Goal: Task Accomplishment & Management: Use online tool/utility

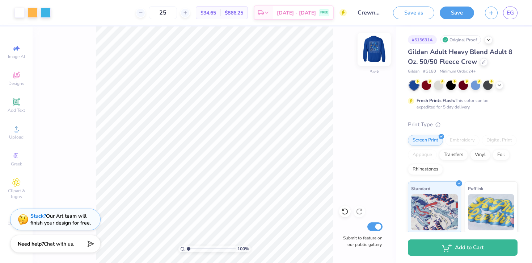
click at [383, 50] on img at bounding box center [374, 49] width 29 height 29
click at [30, 10] on div at bounding box center [33, 12] width 10 height 10
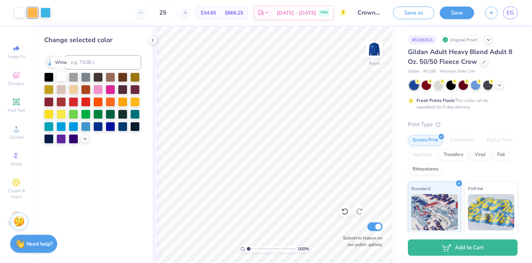
click at [62, 77] on div at bounding box center [60, 76] width 9 height 9
click at [33, 15] on div at bounding box center [33, 12] width 10 height 10
click at [61, 77] on div at bounding box center [60, 76] width 9 height 9
click at [375, 52] on img at bounding box center [374, 49] width 29 height 29
click at [155, 40] on icon at bounding box center [153, 40] width 6 height 6
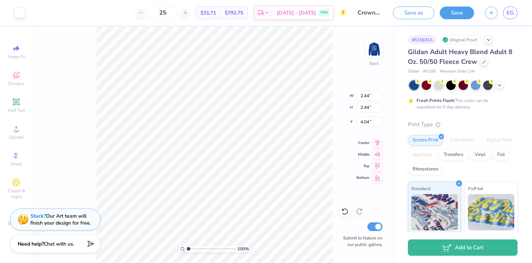
type input "4.24"
click at [17, 102] on icon at bounding box center [16, 101] width 7 height 7
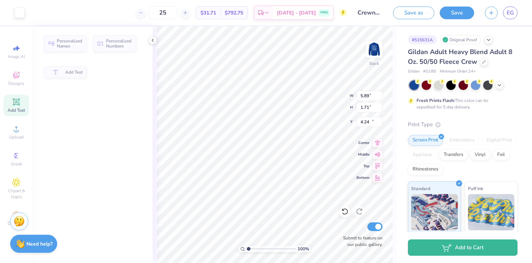
type input "5.89"
type input "1.71"
type input "11.02"
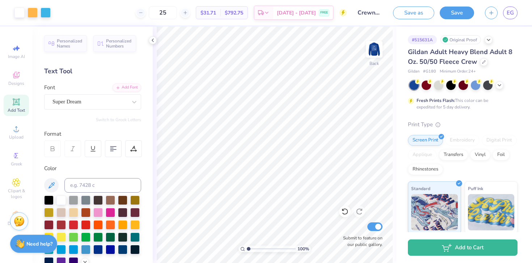
click at [9, 109] on span "Add Text" at bounding box center [16, 110] width 17 height 6
type textarea "T"
type textarea "ArSA"
type input "5.28"
type input "4.36"
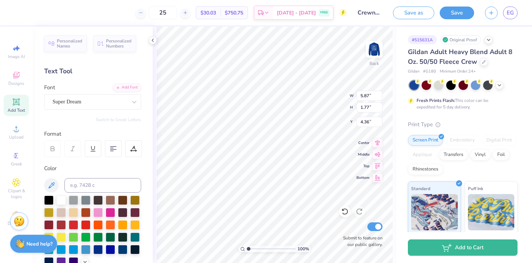
type input "2.49"
type input "0.75"
type input "4.93"
type input "1.85"
type input "0.56"
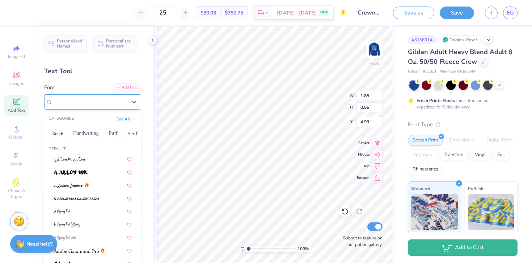
click at [102, 108] on div "Super Dream" at bounding box center [92, 101] width 97 height 15
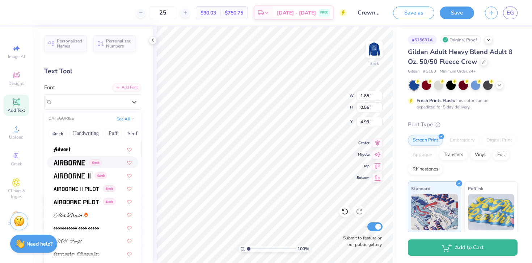
scroll to position [155, 0]
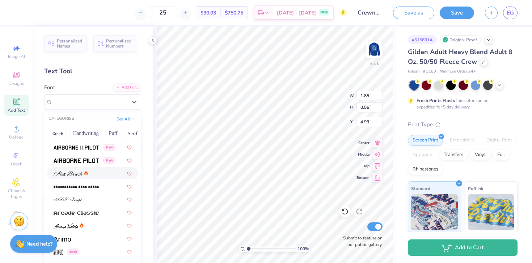
click at [84, 173] on icon at bounding box center [86, 173] width 4 height 4
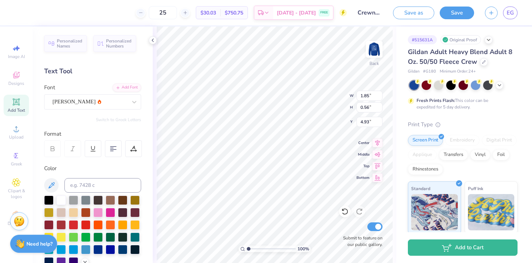
type input "2.53"
type input "0.60"
type input "4.91"
click at [71, 105] on div "[PERSON_NAME]" at bounding box center [90, 101] width 76 height 11
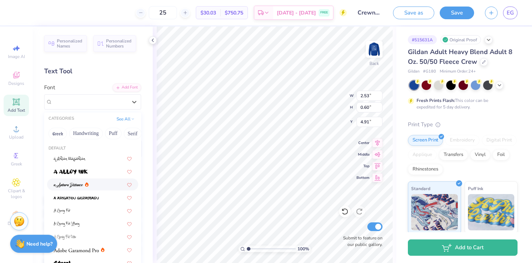
scroll to position [0, 0]
click at [74, 136] on button "Handwriting" at bounding box center [86, 133] width 34 height 12
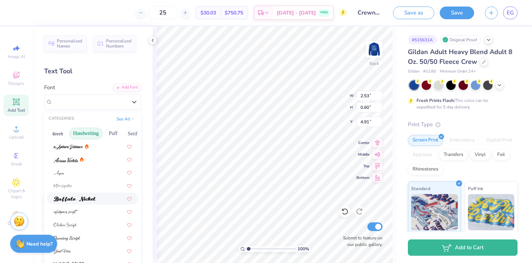
scroll to position [13, 0]
click at [91, 198] on img at bounding box center [75, 198] width 42 height 5
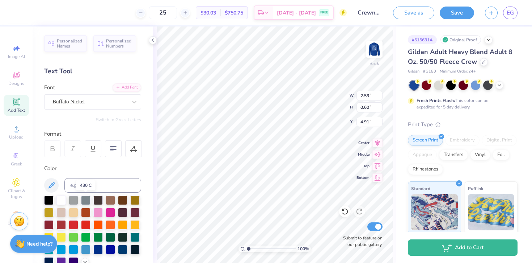
type input "1.78"
type input "0.54"
type input "4.94"
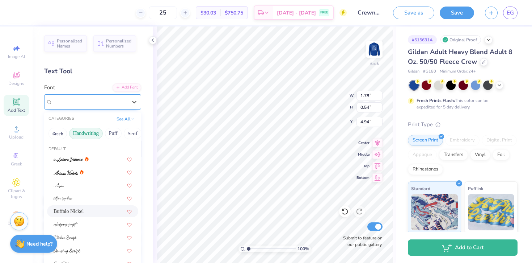
click at [90, 106] on div at bounding box center [90, 102] width 75 height 10
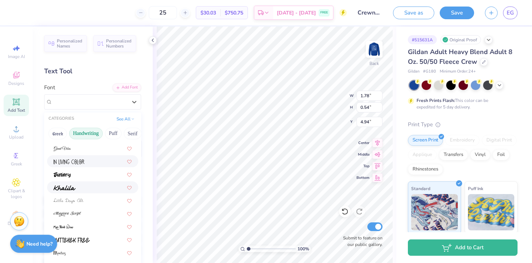
scroll to position [116, 0]
click at [77, 188] on div at bounding box center [93, 187] width 78 height 8
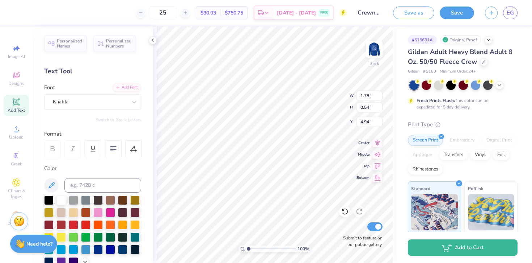
type input "1.76"
type input "0.53"
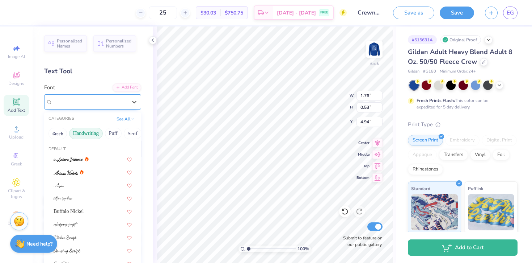
click at [99, 104] on div "Khalila" at bounding box center [90, 101] width 76 height 11
click at [110, 132] on button "Calligraphy" at bounding box center [116, 133] width 32 height 12
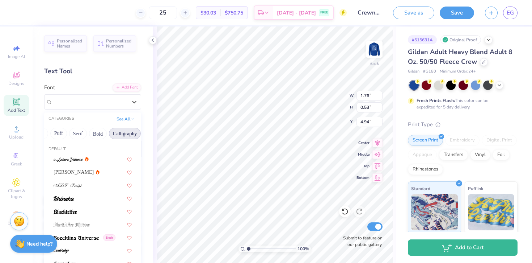
scroll to position [0, 0]
click at [75, 136] on button "Handwriting" at bounding box center [86, 133] width 34 height 12
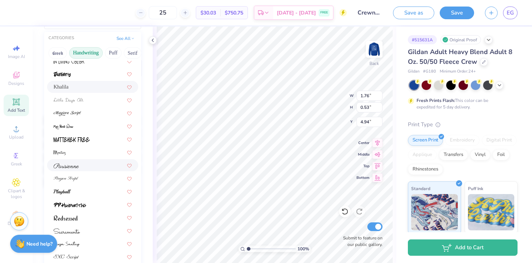
scroll to position [148, 0]
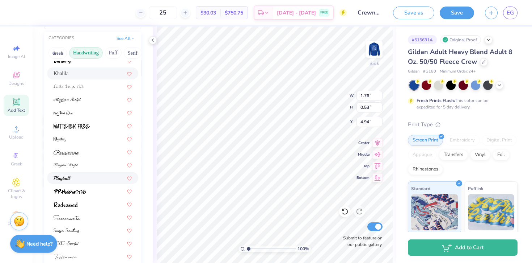
click at [78, 179] on div at bounding box center [93, 178] width 78 height 8
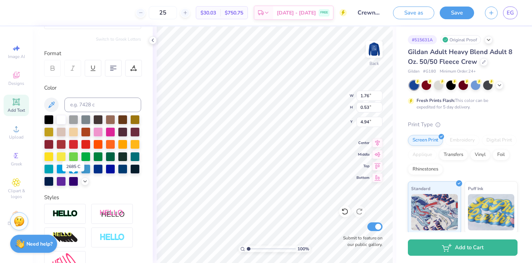
type input "1.86"
type input "0.56"
type input "4.93"
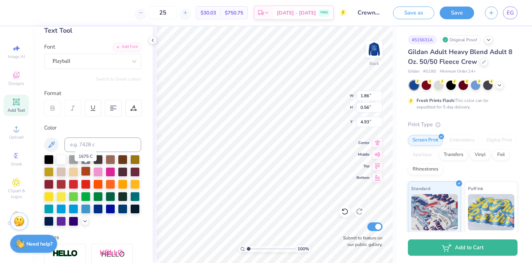
scroll to position [39, 0]
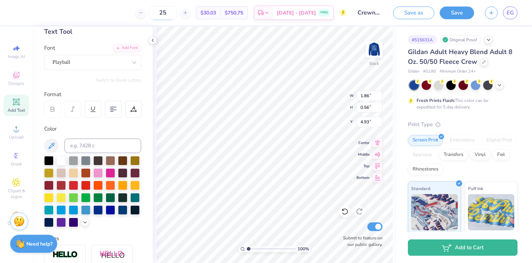
click at [175, 15] on input "25" at bounding box center [163, 12] width 28 height 13
type input "2"
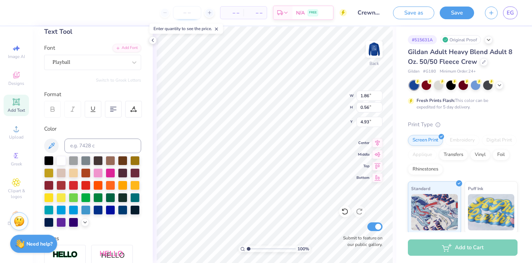
type input "3"
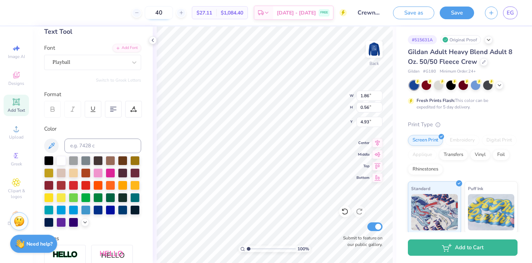
click at [173, 14] on input "40" at bounding box center [159, 12] width 28 height 13
type input "4"
click at [152, 41] on polyline at bounding box center [152, 40] width 1 height 3
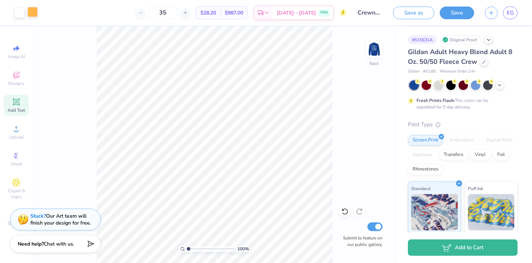
click at [34, 14] on div at bounding box center [33, 12] width 10 height 10
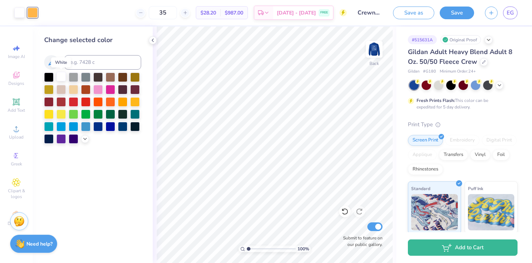
click at [60, 73] on div at bounding box center [60, 76] width 9 height 9
click at [156, 42] on div at bounding box center [153, 40] width 8 height 8
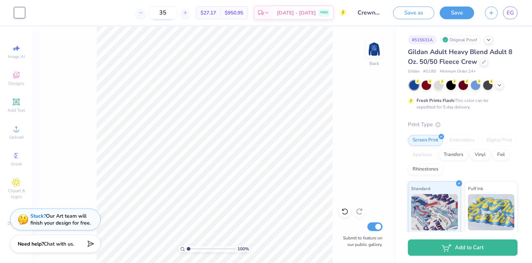
click at [177, 13] on input "35" at bounding box center [163, 12] width 28 height 13
type input "3"
click at [174, 11] on input "30" at bounding box center [163, 12] width 28 height 13
type input "3"
type input "27"
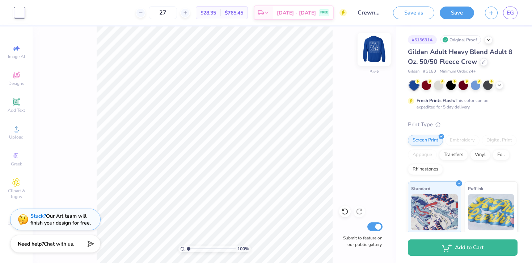
click at [374, 43] on img at bounding box center [374, 49] width 29 height 29
click at [376, 53] on img at bounding box center [374, 49] width 29 height 29
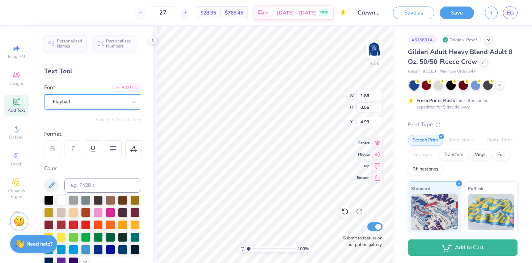
click at [120, 104] on div "Playball" at bounding box center [90, 101] width 76 height 11
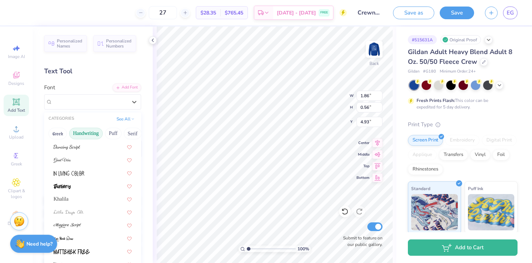
scroll to position [104, 0]
click at [75, 183] on div at bounding box center [93, 185] width 78 height 8
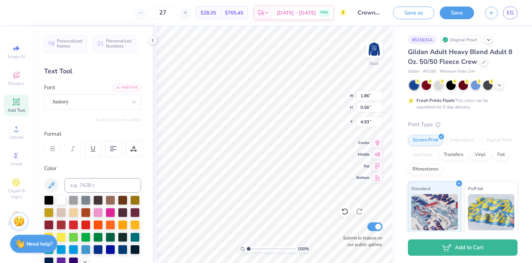
type input "1.87"
type input "0.60"
type input "4.91"
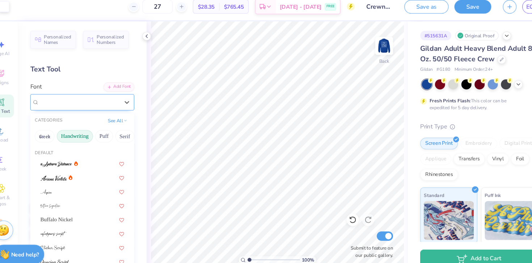
click at [108, 102] on div "Juniory" at bounding box center [90, 101] width 76 height 11
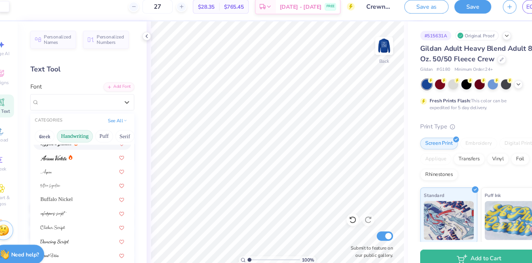
scroll to position [20, 0]
click at [89, 186] on div "Buffalo Nickel" at bounding box center [92, 191] width 91 height 12
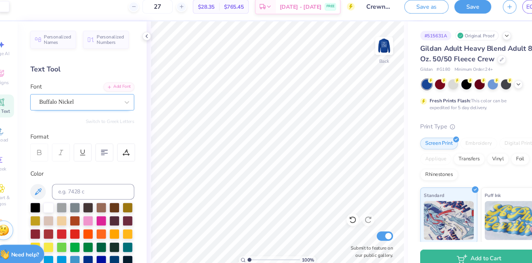
click at [102, 103] on div "Buffalo Nickel" at bounding box center [90, 101] width 76 height 11
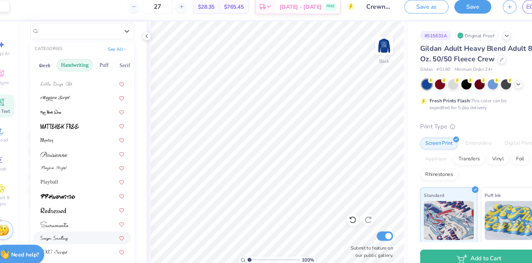
scroll to position [88, 0]
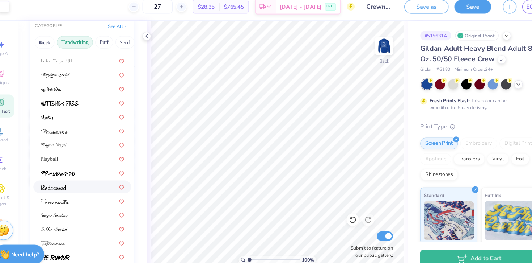
click at [83, 181] on div at bounding box center [93, 181] width 78 height 8
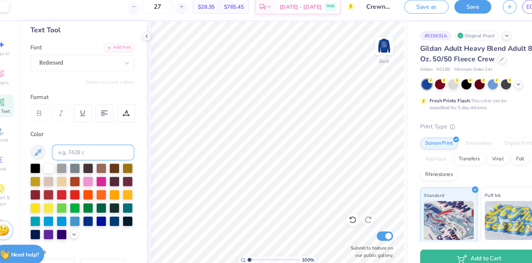
scroll to position [35, 0]
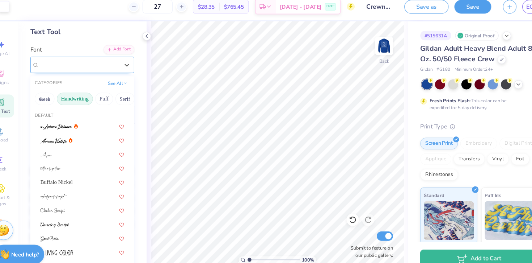
click at [86, 72] on div "Redressed" at bounding box center [92, 66] width 97 height 15
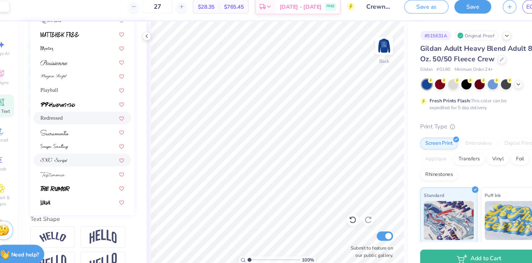
scroll to position [158, 0]
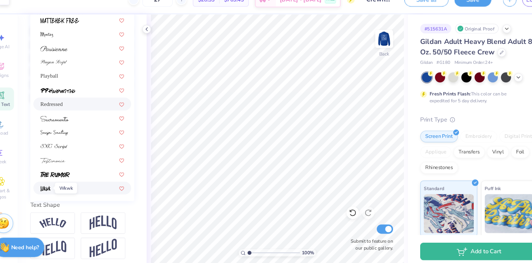
click at [61, 189] on img at bounding box center [58, 188] width 9 height 5
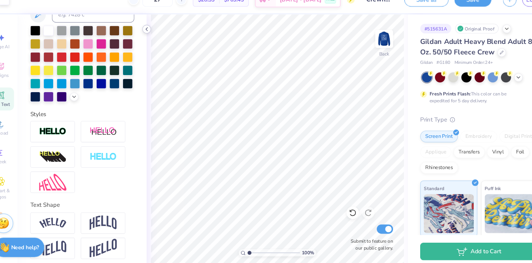
click at [153, 43] on icon at bounding box center [153, 40] width 6 height 6
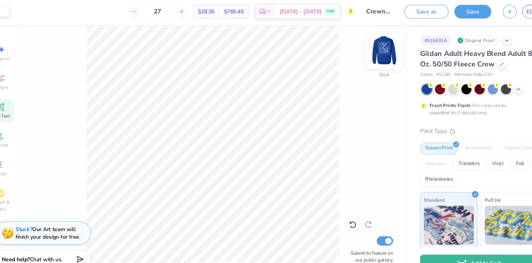
click at [371, 55] on img at bounding box center [374, 49] width 29 height 29
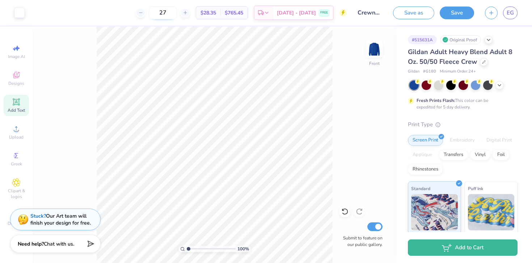
click at [177, 15] on input "27" at bounding box center [163, 12] width 28 height 13
type input "2"
click at [176, 14] on input "30" at bounding box center [163, 12] width 28 height 13
type input "3"
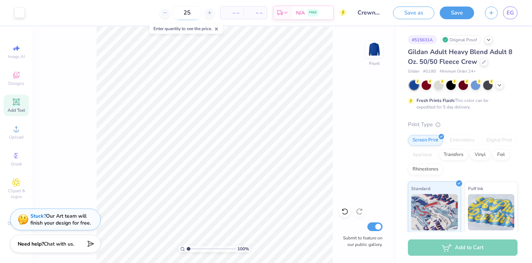
type input "25"
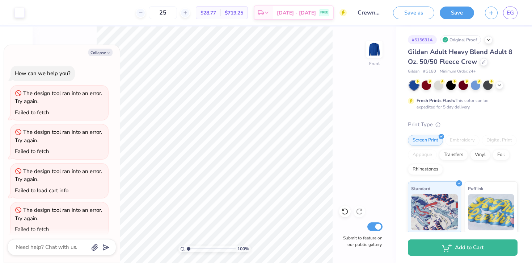
type textarea "x"
